Goal: Task Accomplishment & Management: Manage account settings

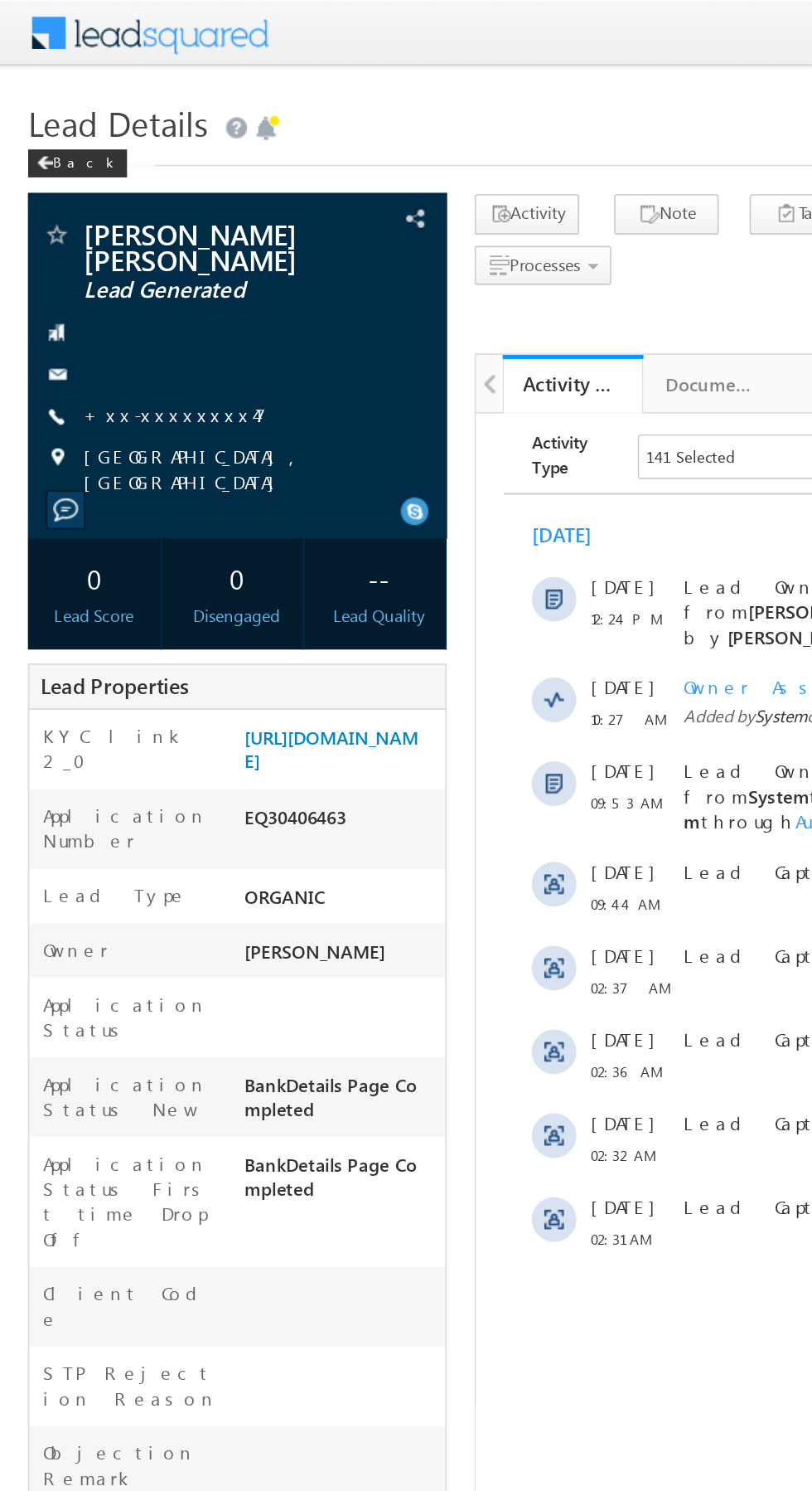
click at [106, 239] on link "+xx-xxxxxxxx47" at bounding box center [104, 246] width 109 height 14
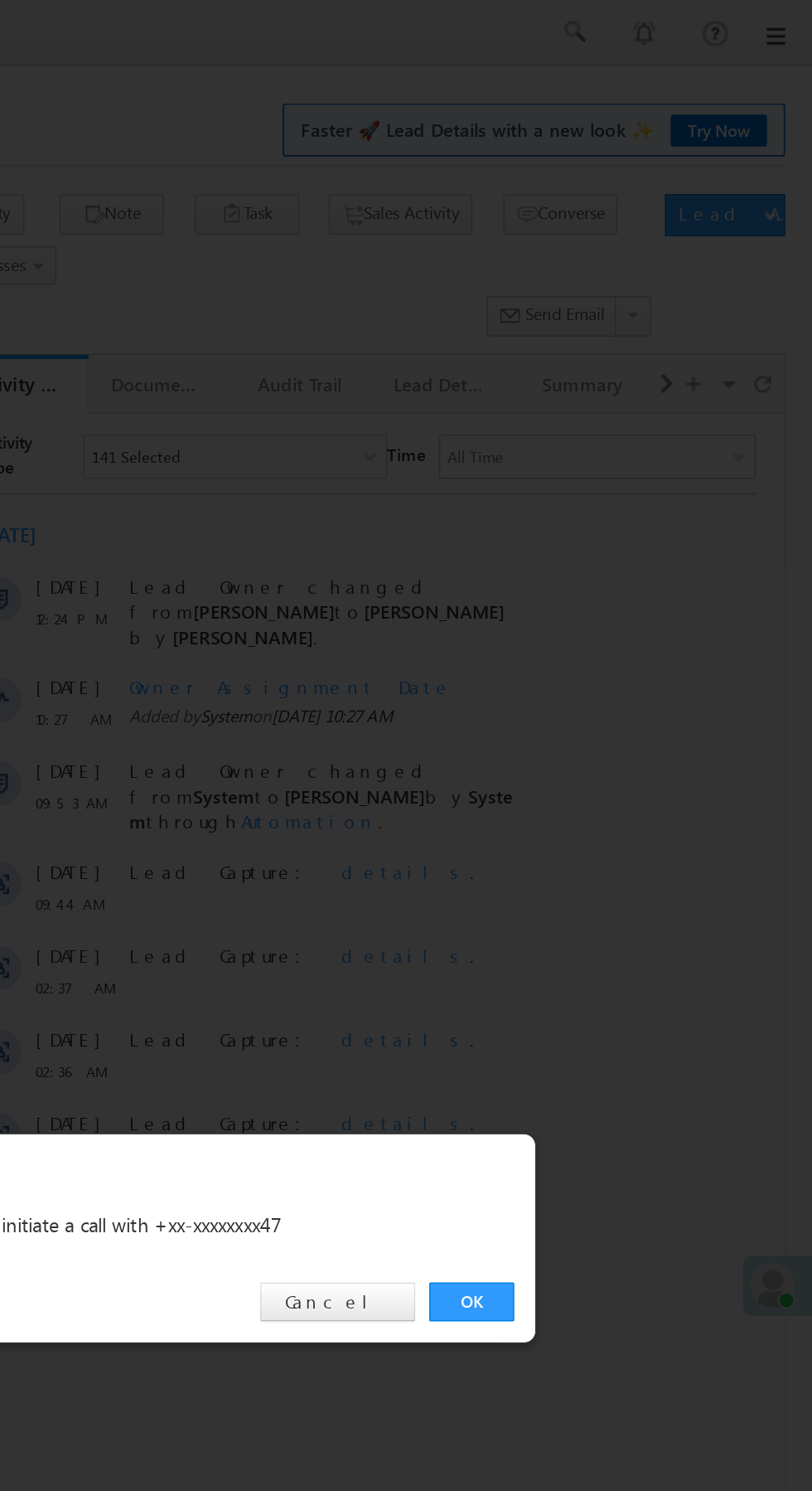
click at [607, 774] on link "OK" at bounding box center [610, 773] width 50 height 23
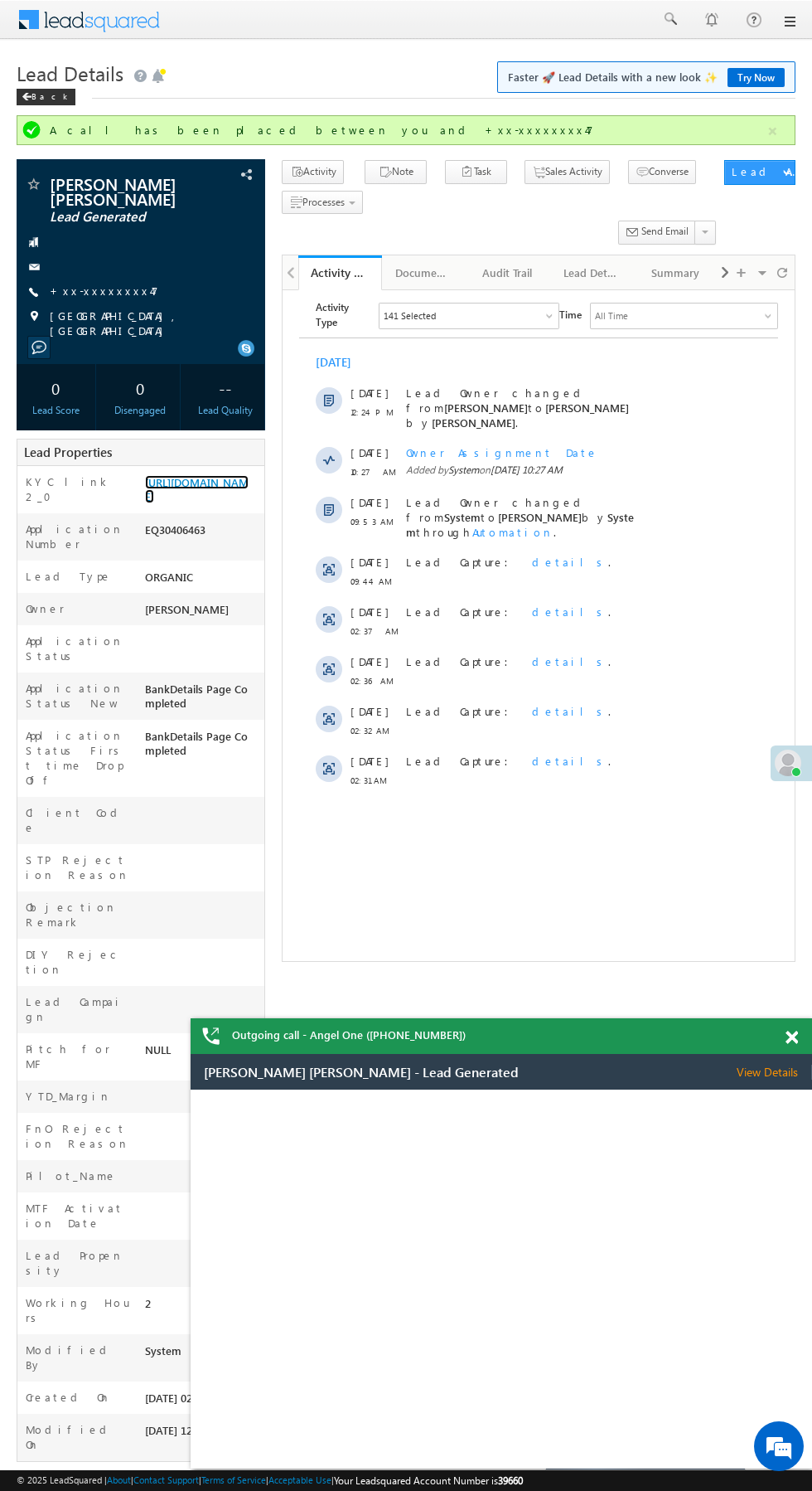
click at [202, 489] on link "https://angelbroking1-pk3em7sa.customui-test.leadsquared.com?leadId=d810dcf6-20…" at bounding box center [197, 489] width 104 height 28
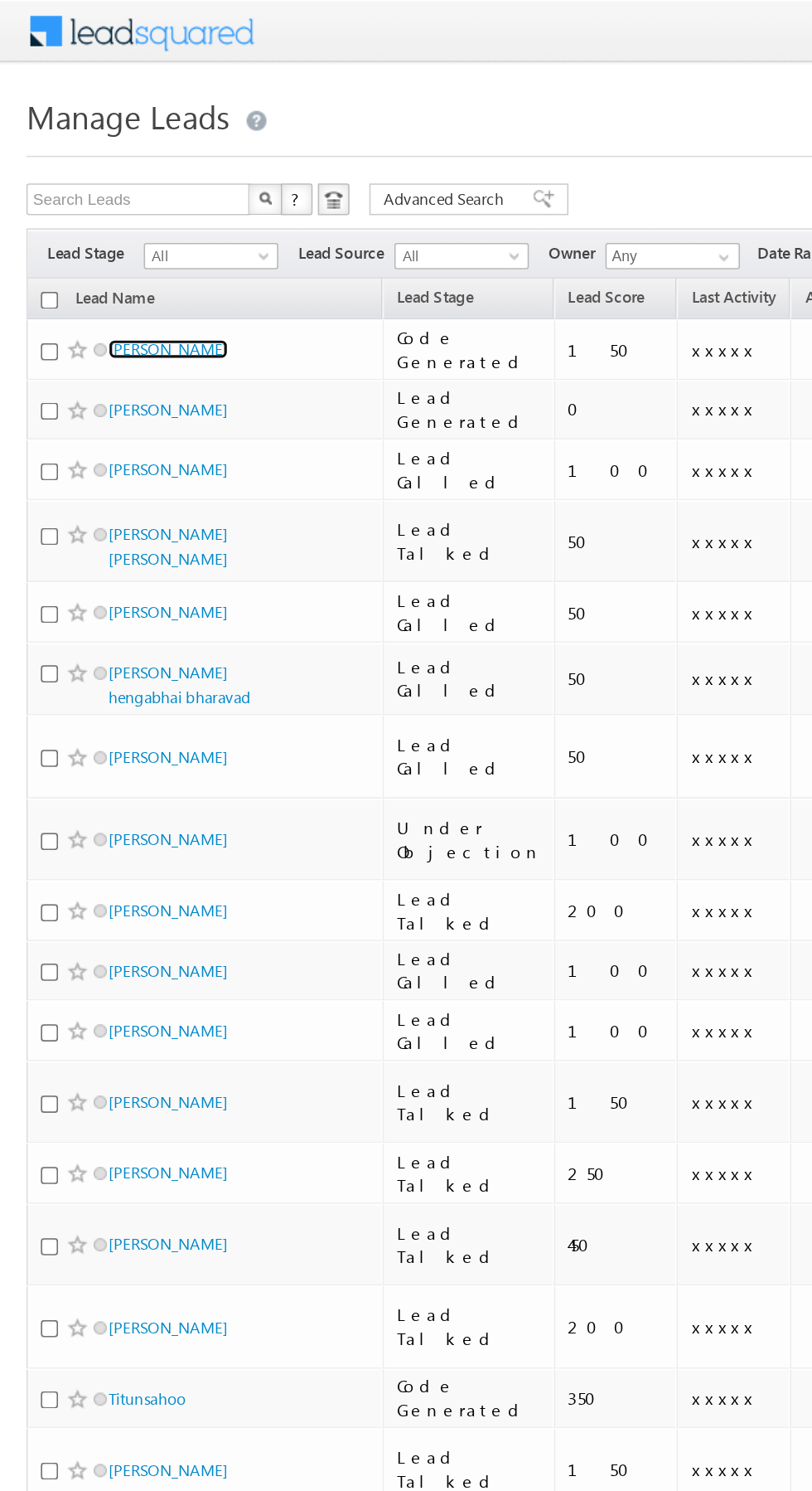
click at [98, 224] on link "Ankur Anand" at bounding box center [106, 219] width 75 height 13
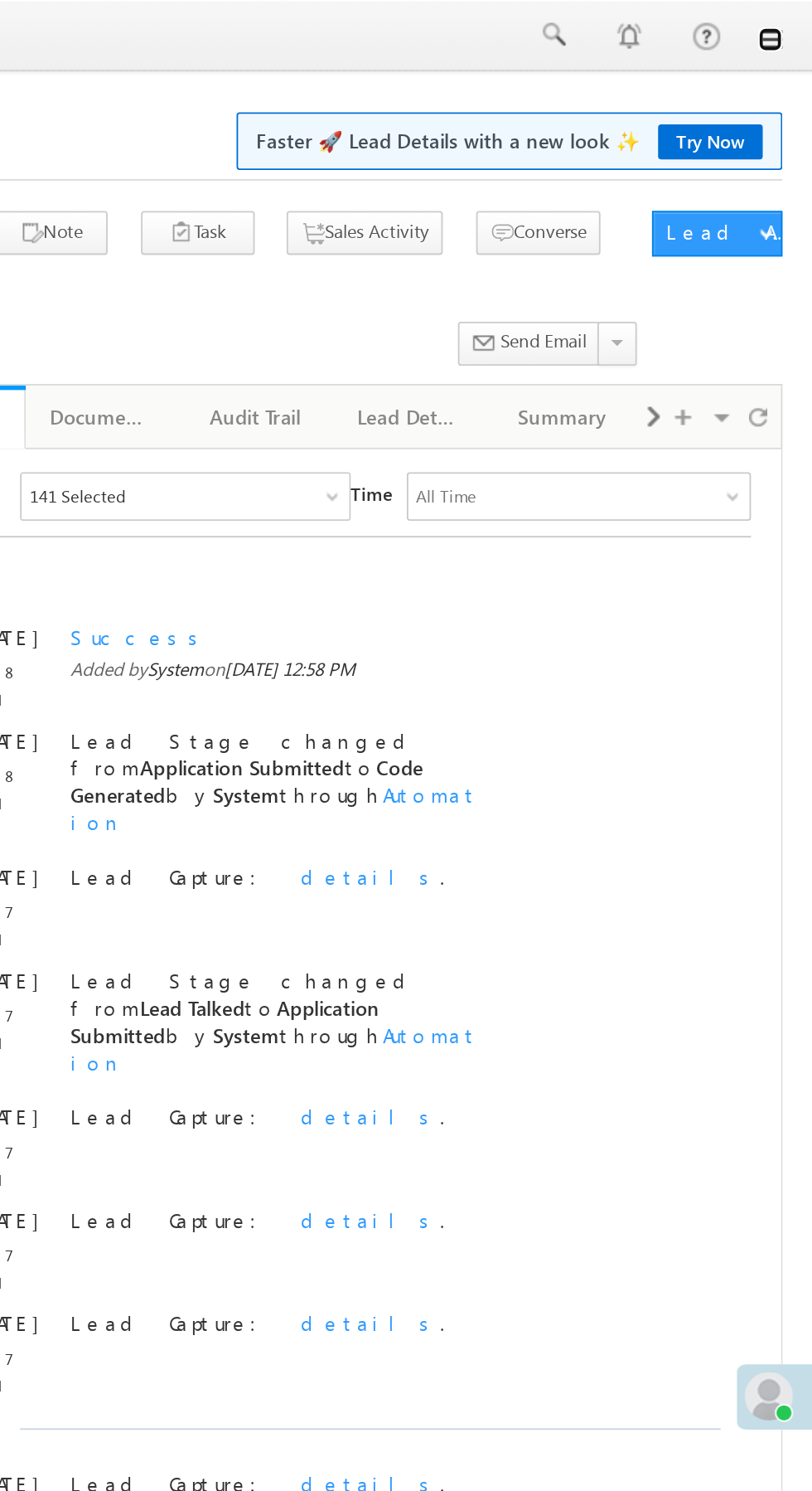
click at [790, 21] on link at bounding box center [789, 21] width 13 height 13
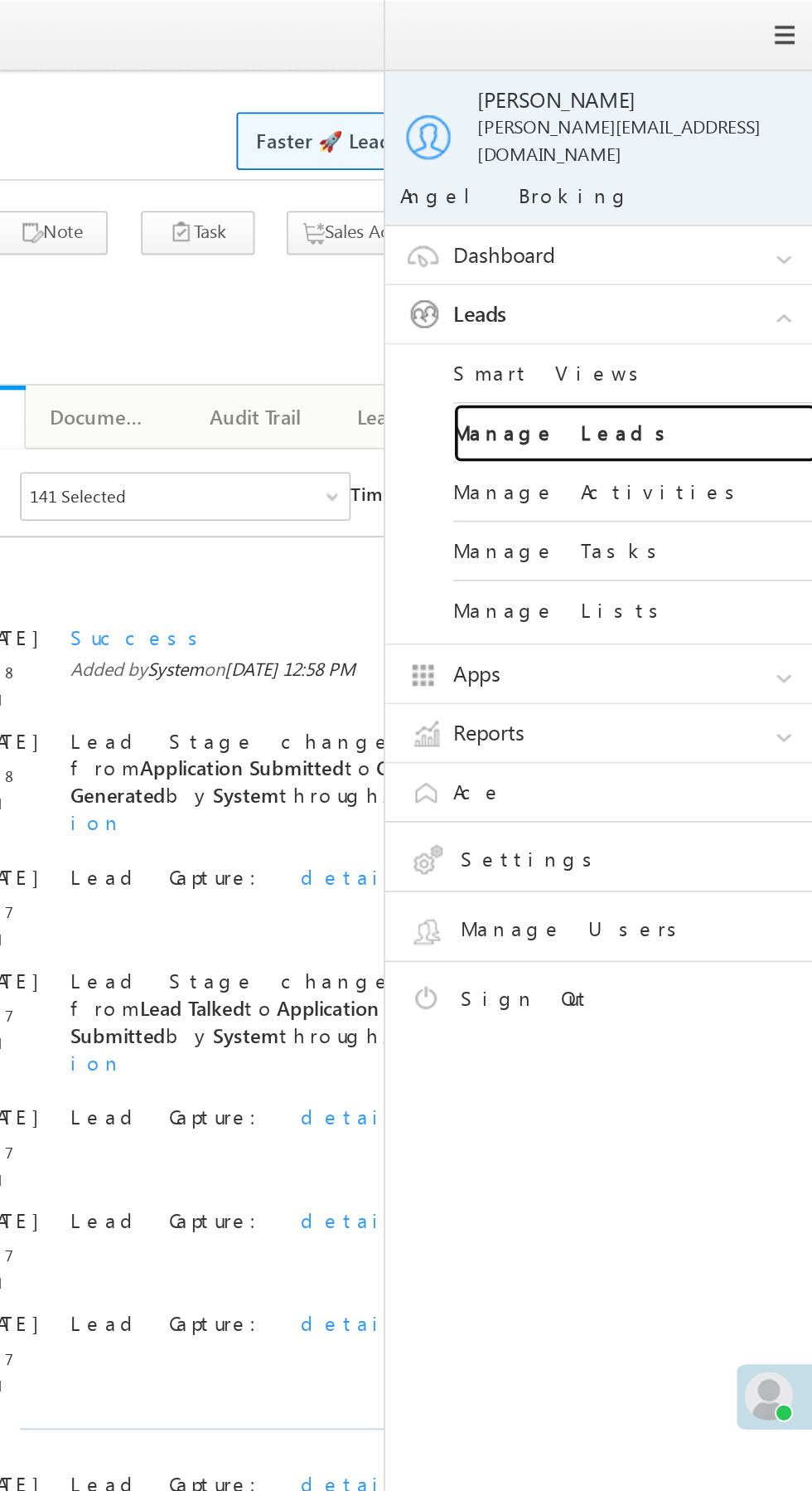
click at [741, 222] on link "Manage Leads" at bounding box center [715, 237] width 199 height 33
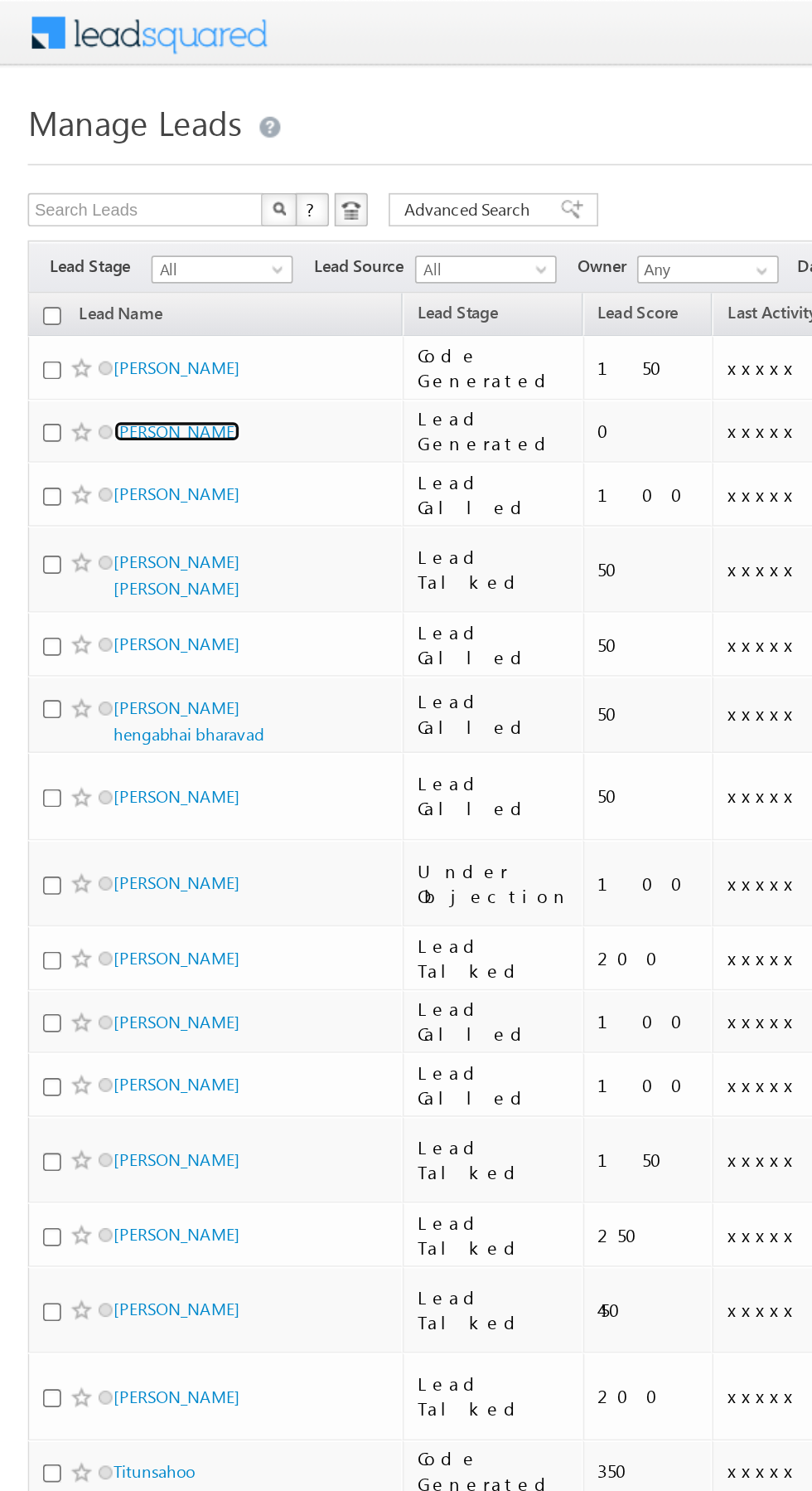
click at [85, 263] on link "[PERSON_NAME]" at bounding box center [106, 257] width 75 height 13
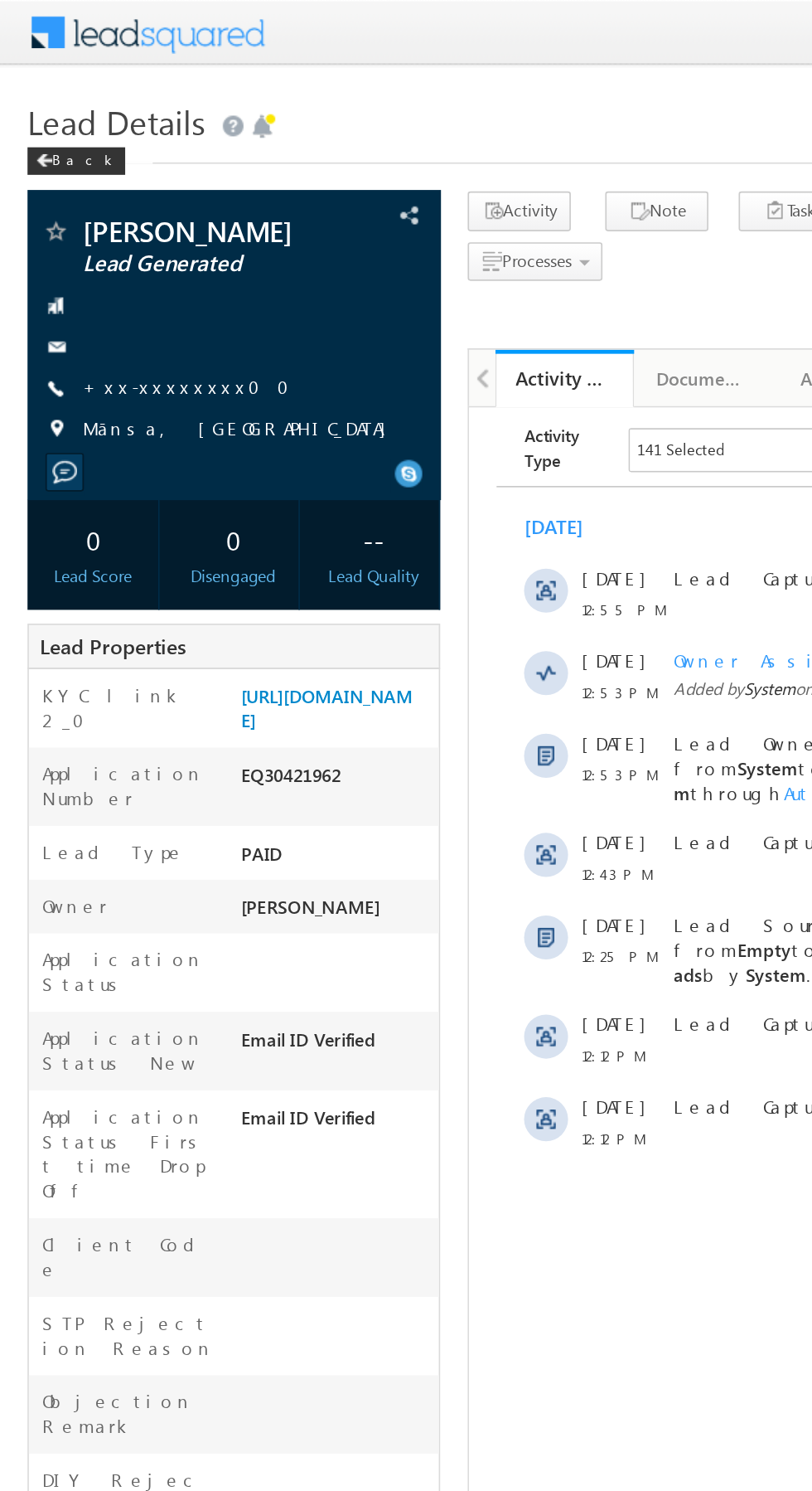
click at [105, 226] on link "+xx-xxxxxxxx00" at bounding box center [118, 232] width 135 height 14
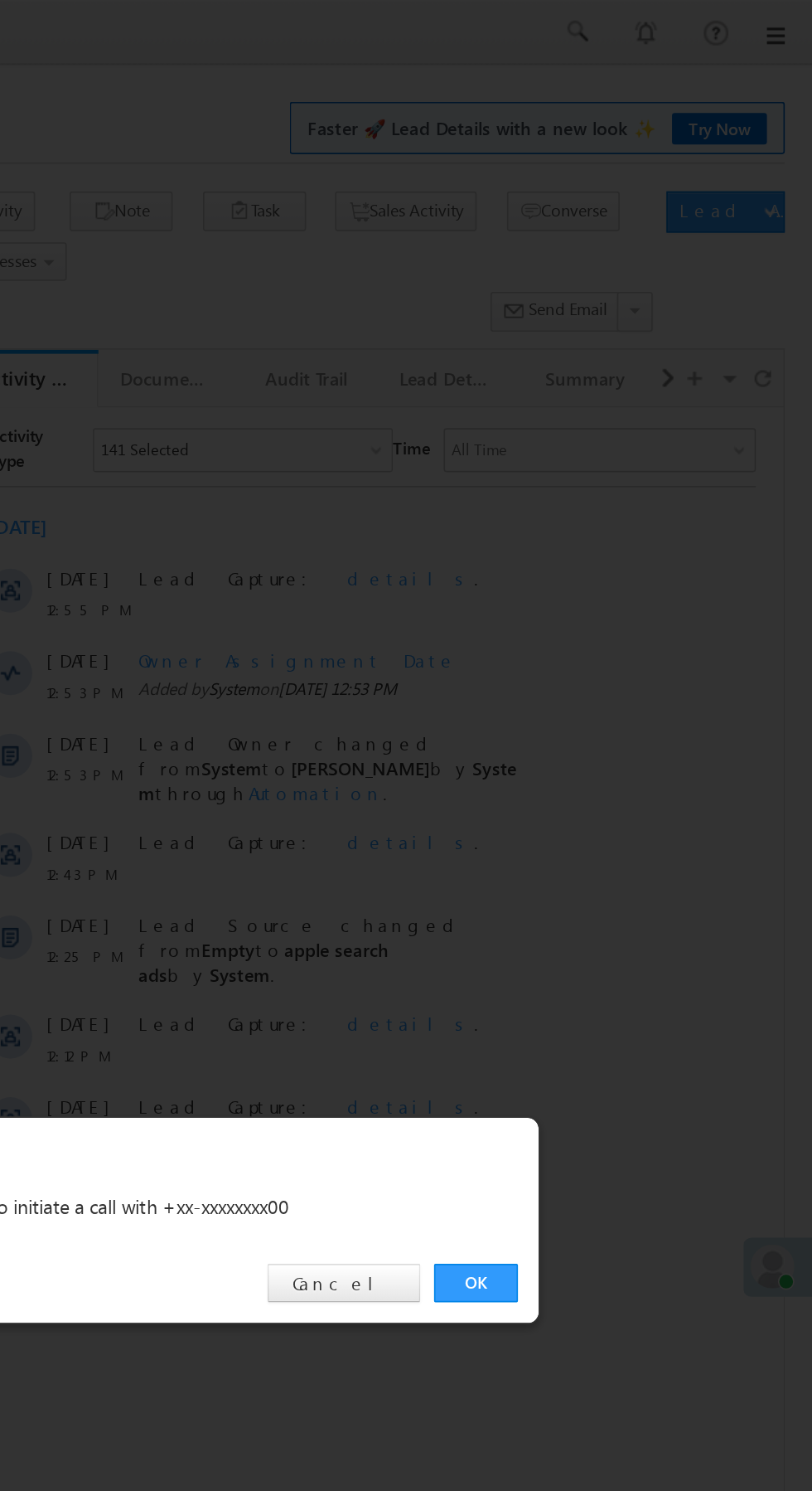
click at [605, 772] on link "OK" at bounding box center [610, 773] width 50 height 23
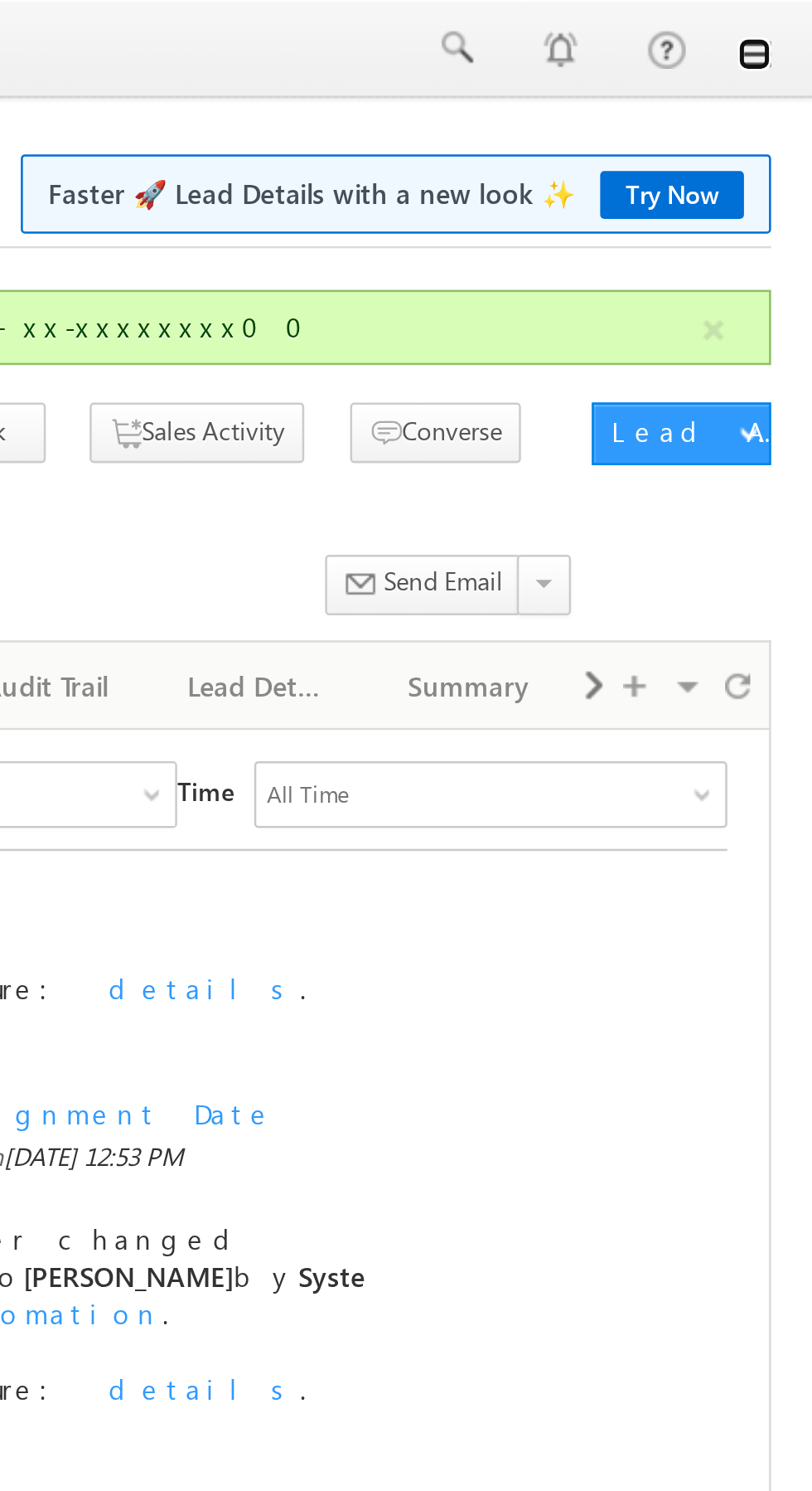
click at [791, 22] on link at bounding box center [789, 21] width 13 height 13
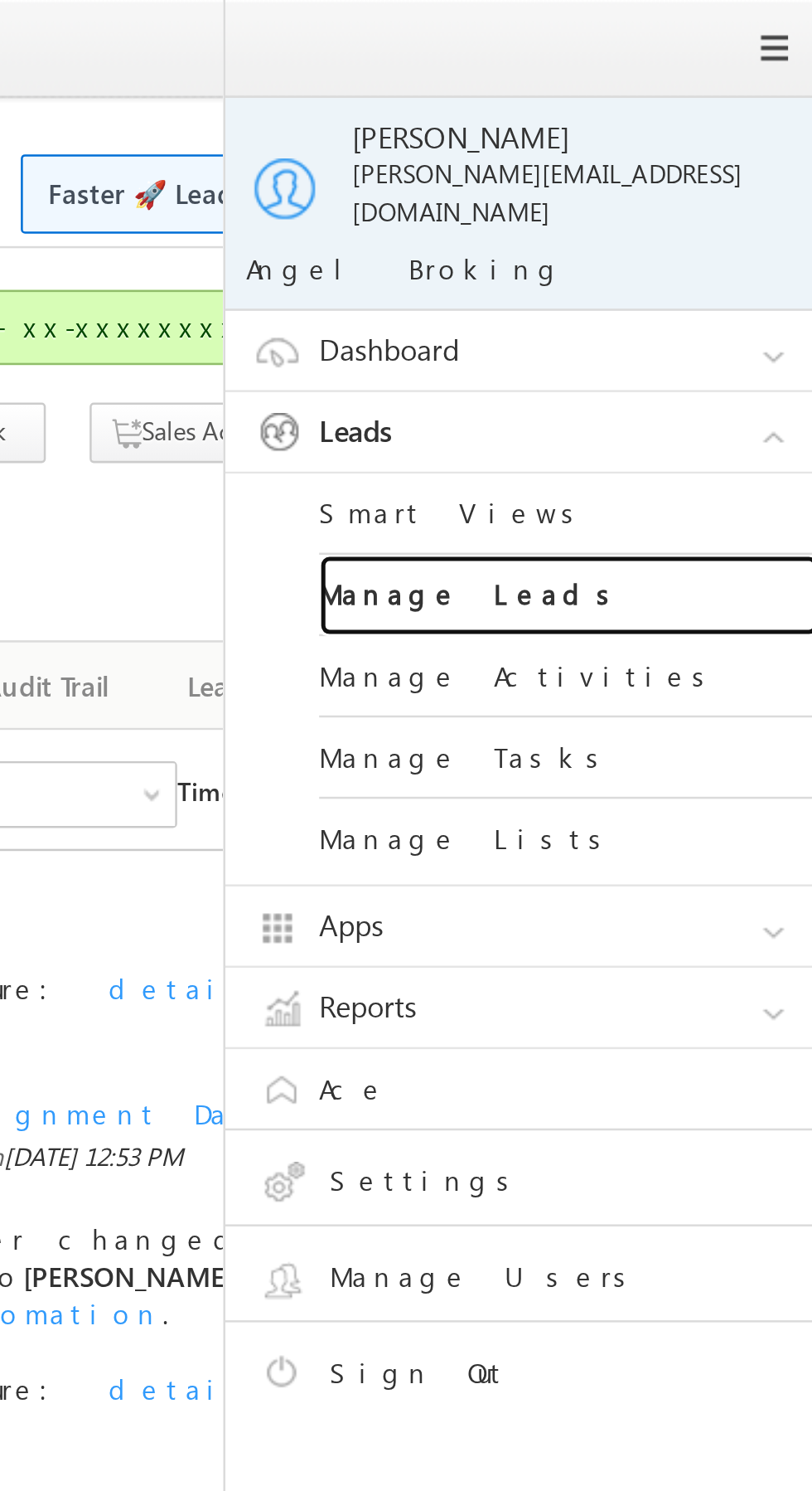
click at [733, 221] on link "Manage Leads" at bounding box center [715, 237] width 199 height 33
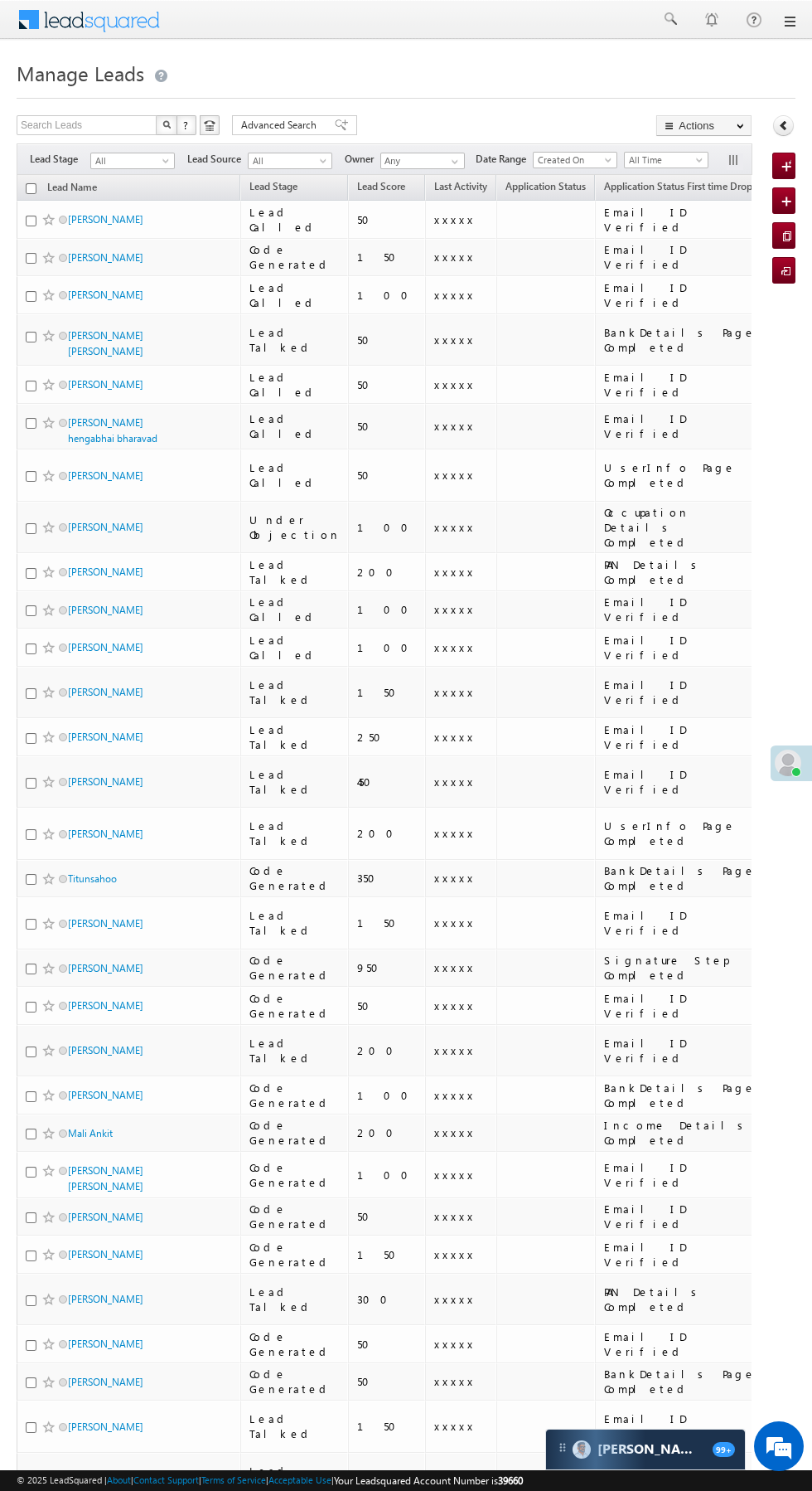
scroll to position [0, 14]
